Goal: Use online tool/utility: Utilize a website feature to perform a specific function

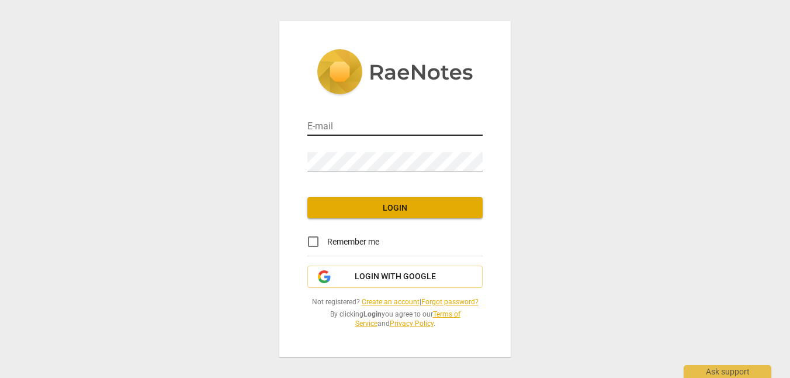
click at [335, 119] on input "email" at bounding box center [394, 127] width 175 height 17
type input "[PERSON_NAME][EMAIL_ADDRESS][DOMAIN_NAME]"
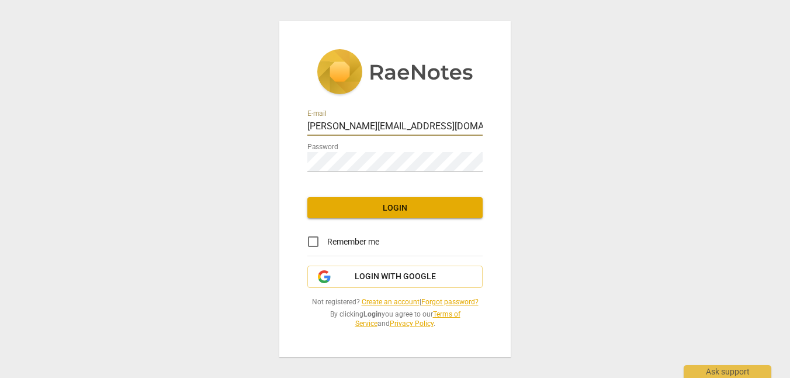
click at [401, 202] on span "Login" at bounding box center [395, 208] width 157 height 12
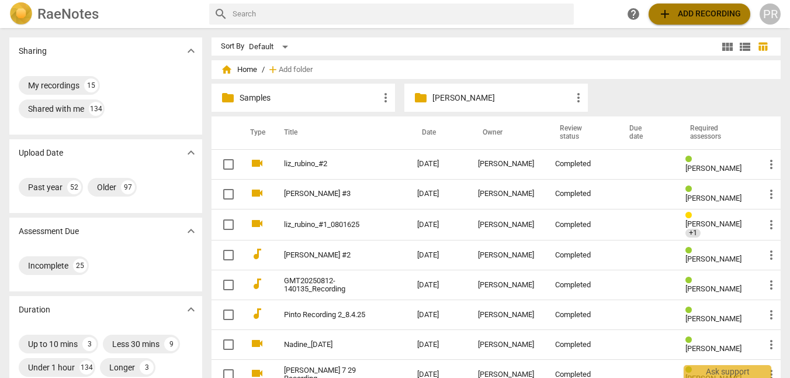
click at [681, 10] on span "add Add recording" at bounding box center [699, 14] width 83 height 14
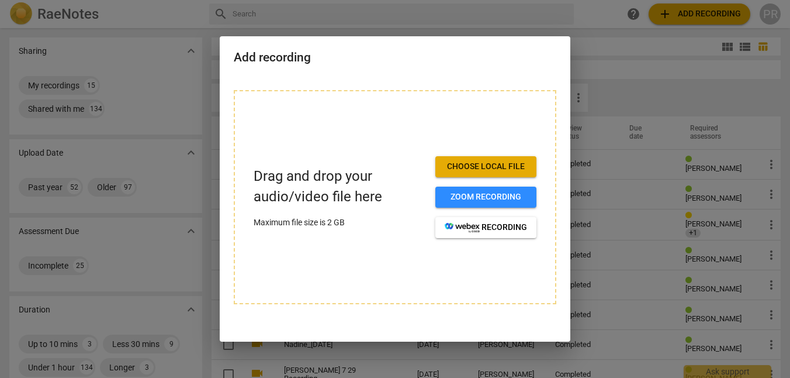
click at [590, 13] on div at bounding box center [395, 189] width 790 height 378
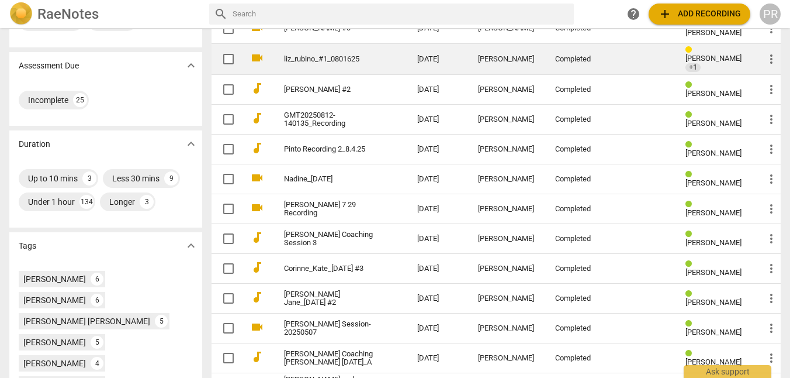
scroll to position [168, 0]
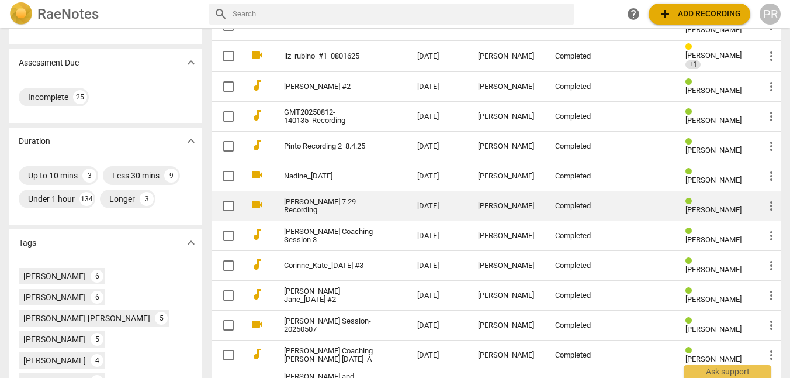
click at [284, 203] on link "[PERSON_NAME] 7 29 Recording" at bounding box center [329, 207] width 91 height 18
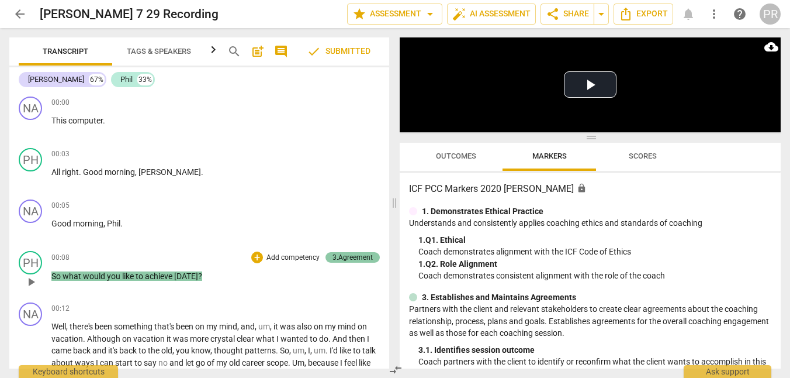
click at [340, 257] on div "3.Agreement" at bounding box center [353, 257] width 40 height 11
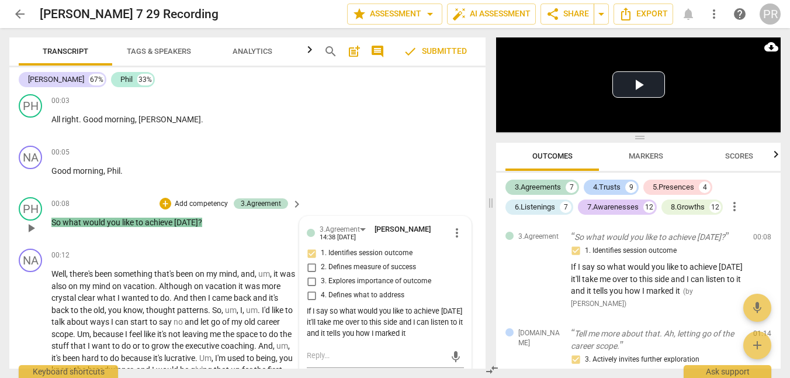
scroll to position [58, 0]
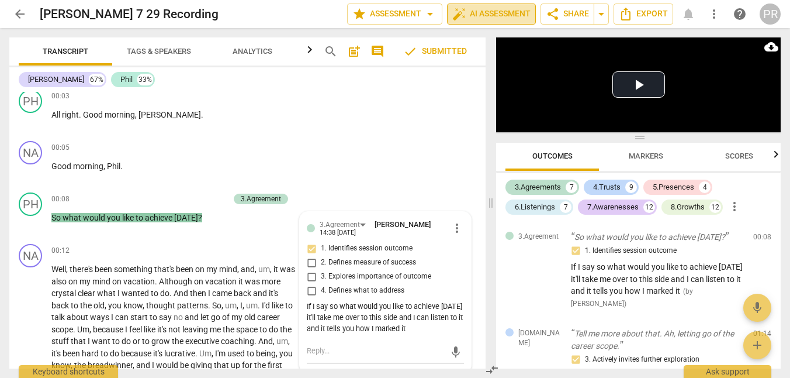
click at [452, 13] on span "auto_fix_high AI Assessment" at bounding box center [491, 14] width 78 height 14
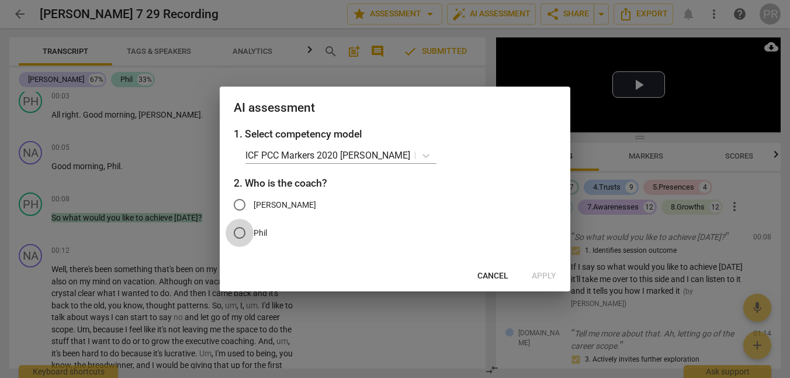
click at [243, 238] on input "Phil" at bounding box center [240, 233] width 28 height 28
radio input "true"
click at [546, 282] on span "Apply" at bounding box center [544, 276] width 25 height 12
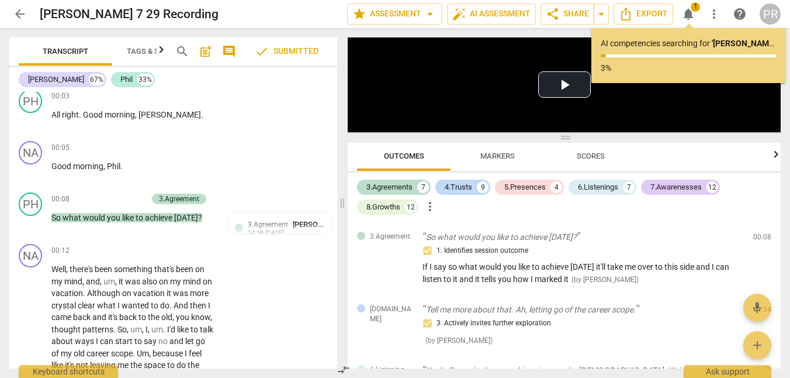
drag, startPoint x: 490, startPoint y: 204, endPoint x: 468, endPoint y: 200, distance: 21.9
click at [342, 212] on span at bounding box center [342, 203] width 7 height 350
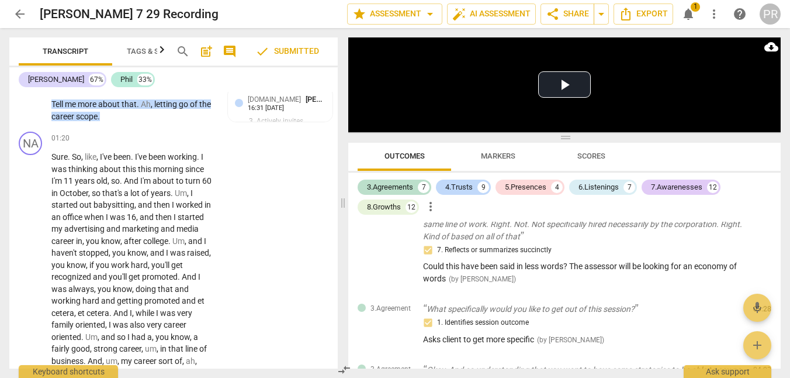
scroll to position [483, 0]
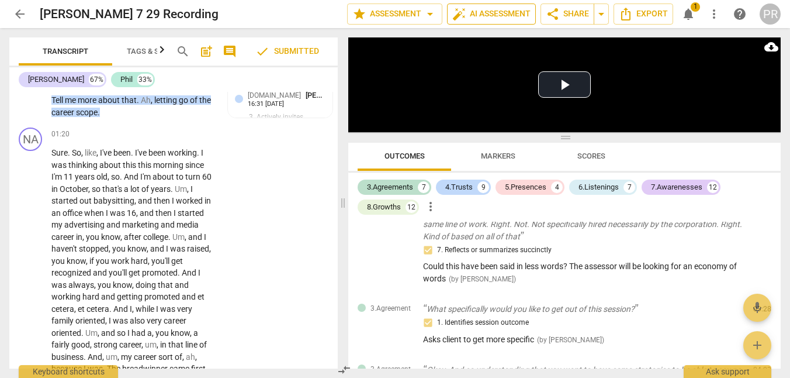
click at [452, 12] on span "auto_fix_high AI Assessment" at bounding box center [491, 14] width 78 height 14
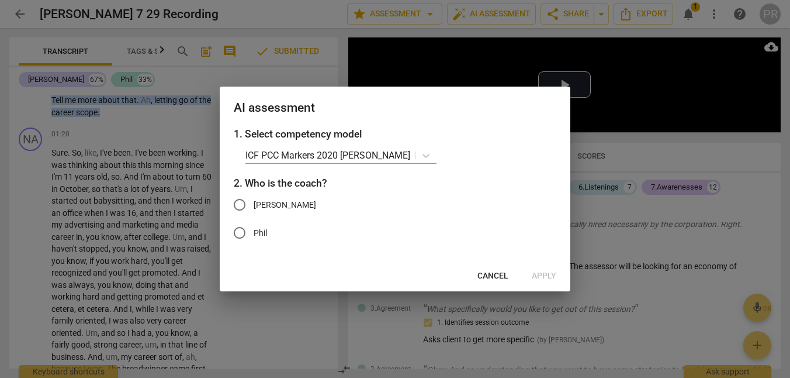
click at [261, 234] on span "Phil" at bounding box center [260, 233] width 13 height 12
click at [254, 234] on input "Phil" at bounding box center [240, 233] width 28 height 28
radio input "true"
click at [534, 281] on span "Apply" at bounding box center [544, 276] width 25 height 12
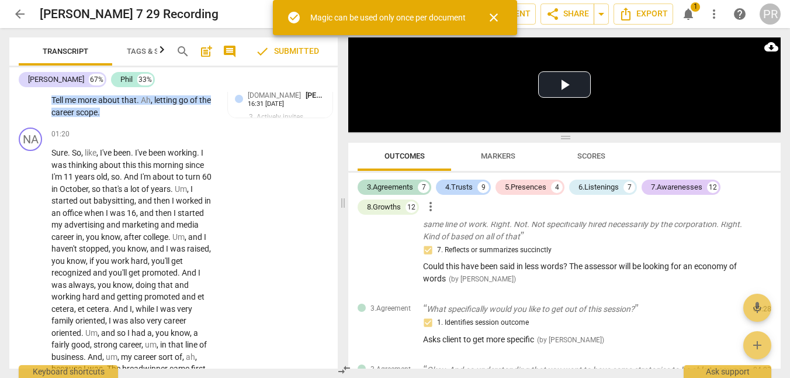
click at [694, 15] on span "notifications" at bounding box center [688, 14] width 14 height 14
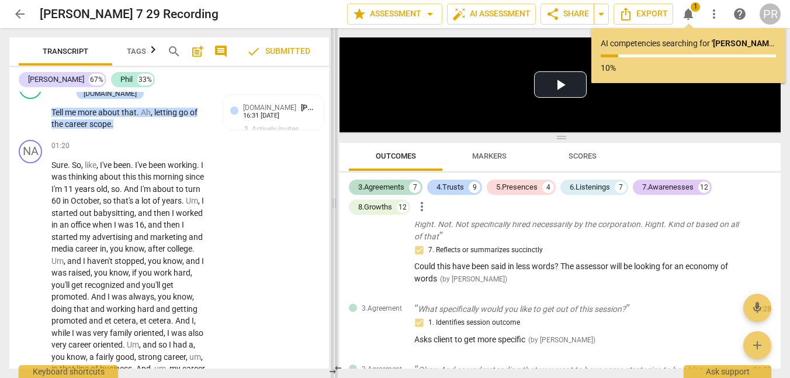
scroll to position [495, 0]
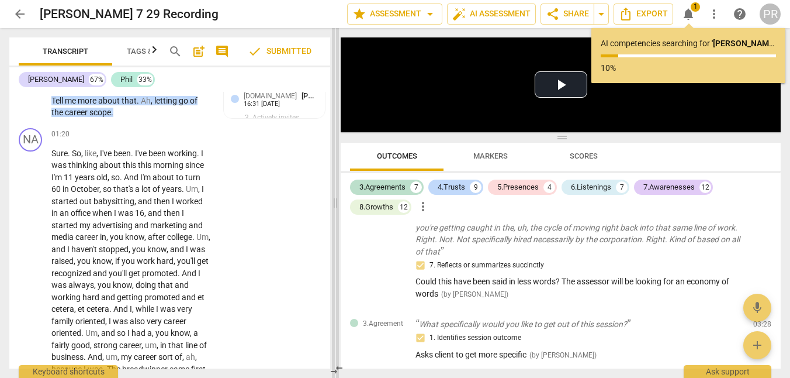
drag, startPoint x: 343, startPoint y: 204, endPoint x: 338, endPoint y: 200, distance: 6.7
click at [337, 200] on span at bounding box center [335, 203] width 7 height 350
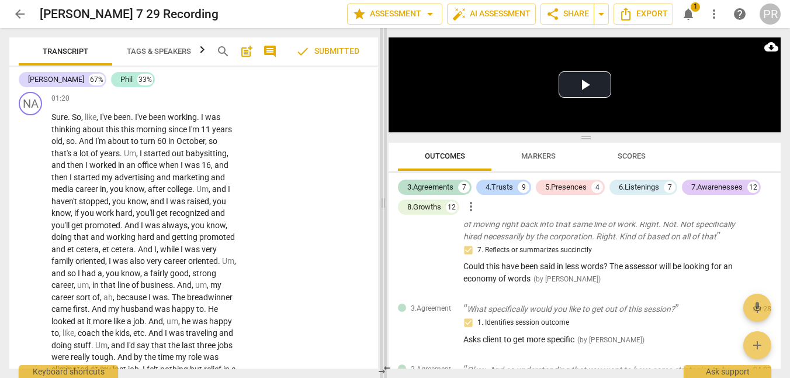
scroll to position [209, 0]
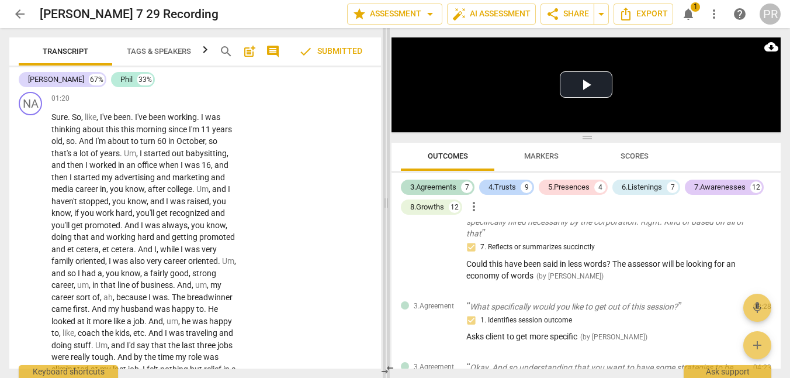
drag, startPoint x: 338, startPoint y: 201, endPoint x: 388, endPoint y: 196, distance: 49.4
click at [388, 196] on span at bounding box center [386, 203] width 7 height 350
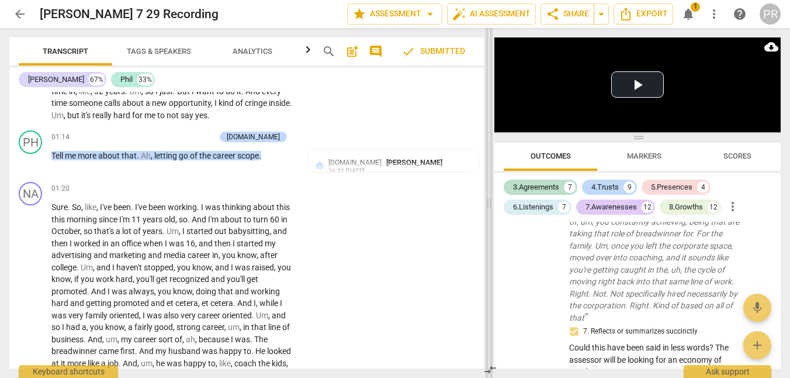
scroll to position [307, 0]
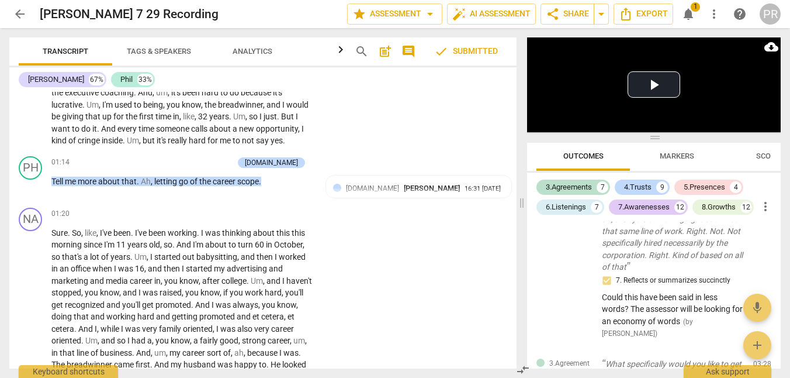
drag, startPoint x: 385, startPoint y: 200, endPoint x: 500, endPoint y: 201, distance: 115.1
click at [523, 201] on span at bounding box center [521, 203] width 7 height 350
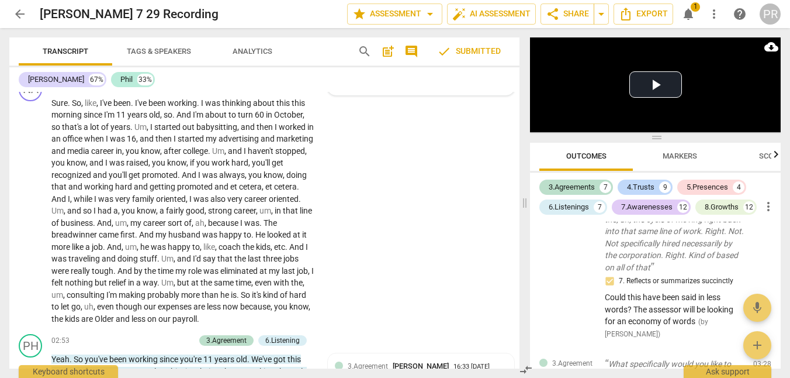
scroll to position [438, 0]
click at [679, 155] on span "Markers" at bounding box center [680, 155] width 34 height 9
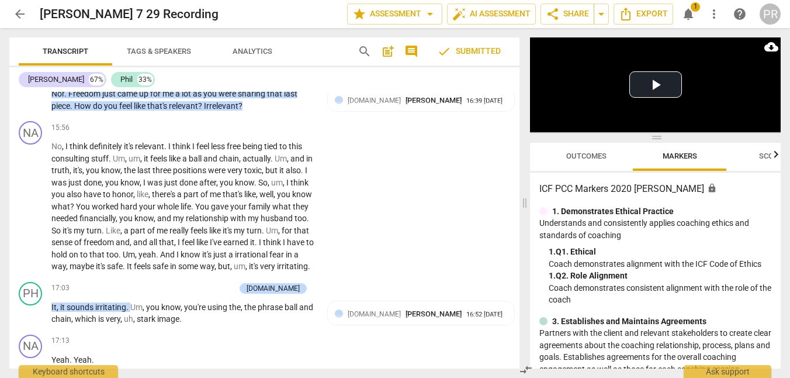
scroll to position [3624, 0]
